Goal: Task Accomplishment & Management: Manage account settings

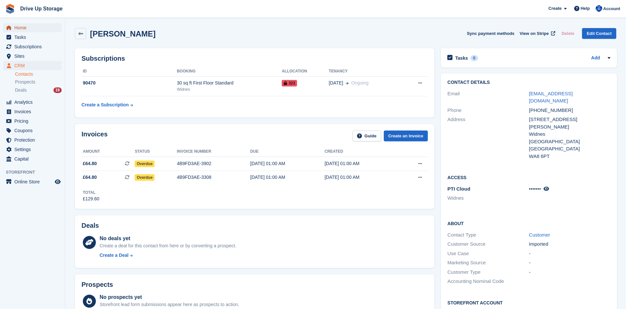
click at [33, 30] on span "Home" at bounding box center [33, 27] width 39 height 9
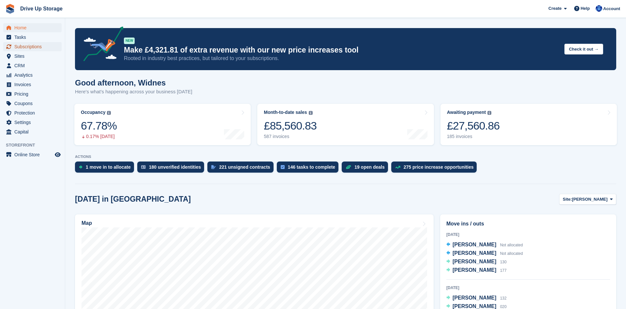
click at [35, 47] on span "Subscriptions" at bounding box center [33, 46] width 39 height 9
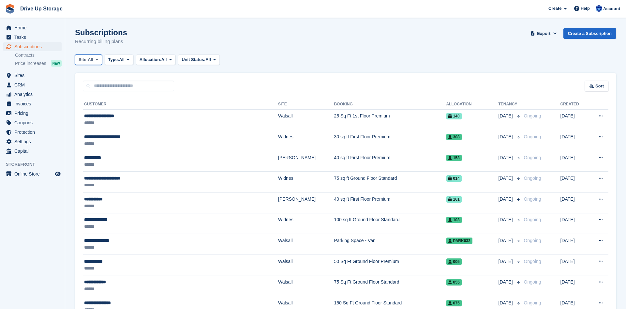
click at [98, 60] on icon at bounding box center [97, 59] width 3 height 4
click at [93, 110] on link "Widnes" at bounding box center [106, 110] width 57 height 12
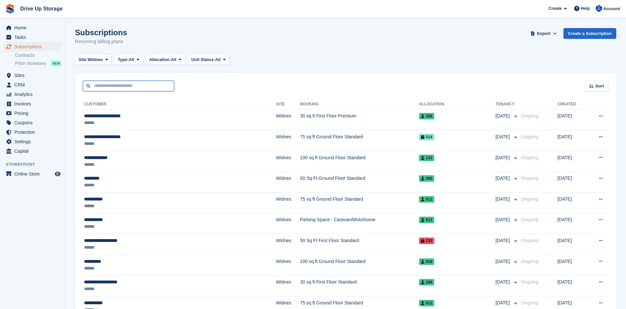
click at [100, 89] on input "text" at bounding box center [128, 86] width 91 height 11
type input "*****"
